Goal: Find specific page/section: Find specific page/section

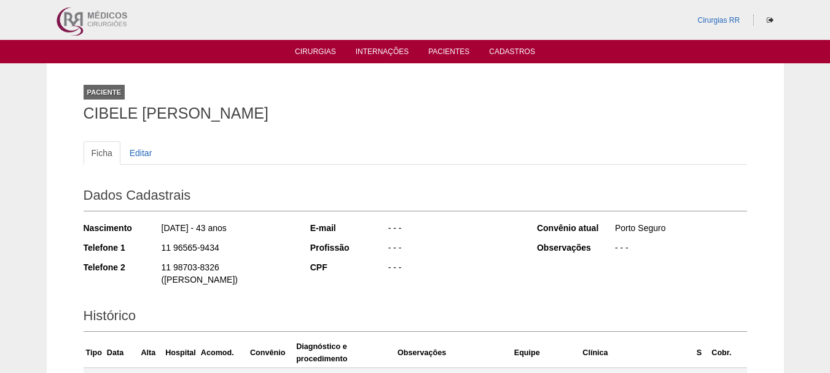
click at [457, 39] on div "Cirurgias RR" at bounding box center [415, 20] width 737 height 40
click at [453, 51] on link "Pacientes" at bounding box center [448, 52] width 41 height 10
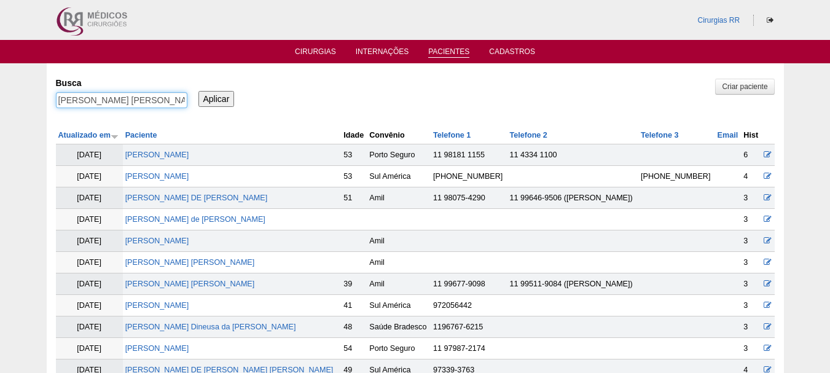
drag, startPoint x: 95, startPoint y: 98, endPoint x: 36, endPoint y: 98, distance: 59.0
click at [35, 98] on div "Pacientes Criar paciente [GEOGRAPHIC_DATA] [PERSON_NAME] ANDRETA Aplicar Atuali…" at bounding box center [415, 377] width 830 height 628
drag, startPoint x: 111, startPoint y: 100, endPoint x: 205, endPoint y: 109, distance: 93.9
click at [205, 109] on div "Busca MANFRINATO ANDRETA Aplicar" at bounding box center [415, 93] width 719 height 42
type input "MANFRINATO"
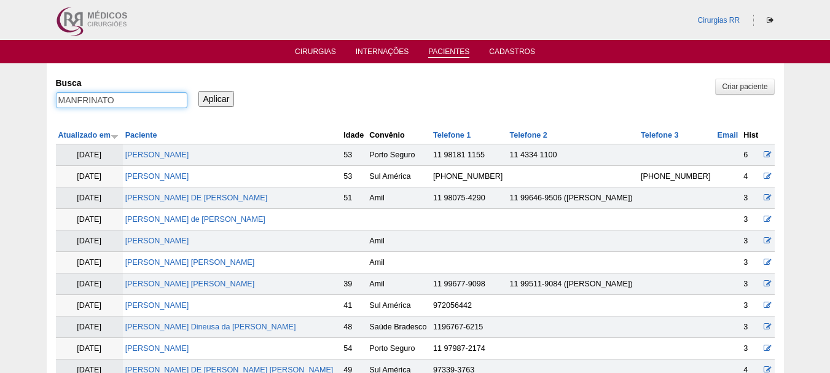
click at [198, 91] on input "Aplicar" at bounding box center [216, 99] width 36 height 16
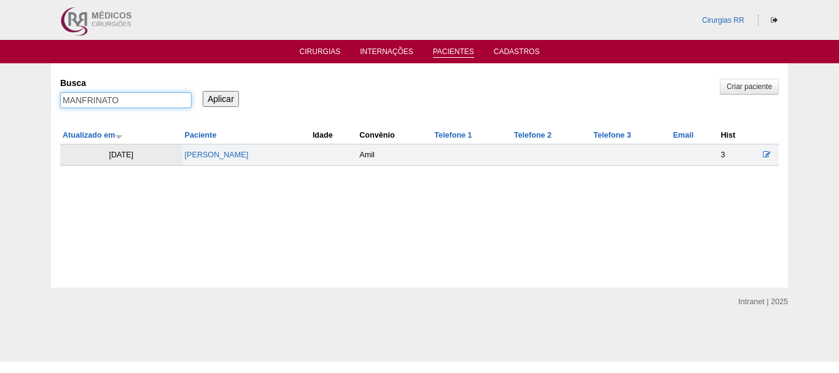
drag, startPoint x: 151, startPoint y: 101, endPoint x: 0, endPoint y: 89, distance: 151.6
click at [0, 89] on div "Pacientes Criar paciente Busca MANFRINATO Aplicar Atualizado em Paciente Idade" at bounding box center [419, 175] width 839 height 224
